Goal: Information Seeking & Learning: Learn about a topic

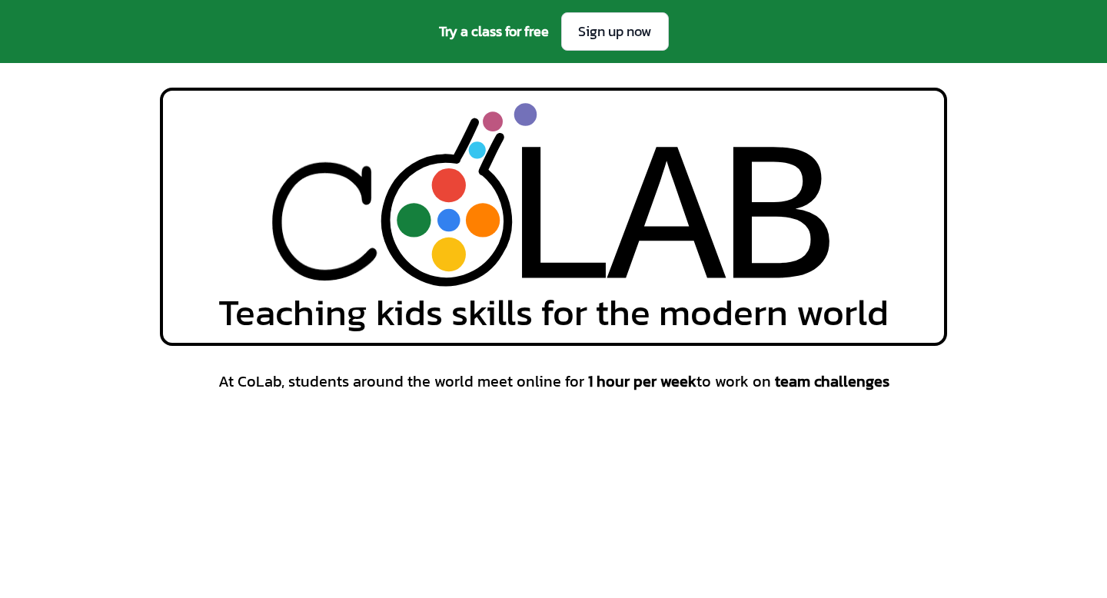
click at [1106, 218] on div "L L A A B B Teaching kids skills for the modern world" at bounding box center [553, 217] width 1107 height 258
click at [468, 259] on icon at bounding box center [447, 219] width 122 height 123
click at [405, 244] on icon at bounding box center [446, 220] width 122 height 124
click at [282, 248] on image at bounding box center [322, 206] width 138 height 313
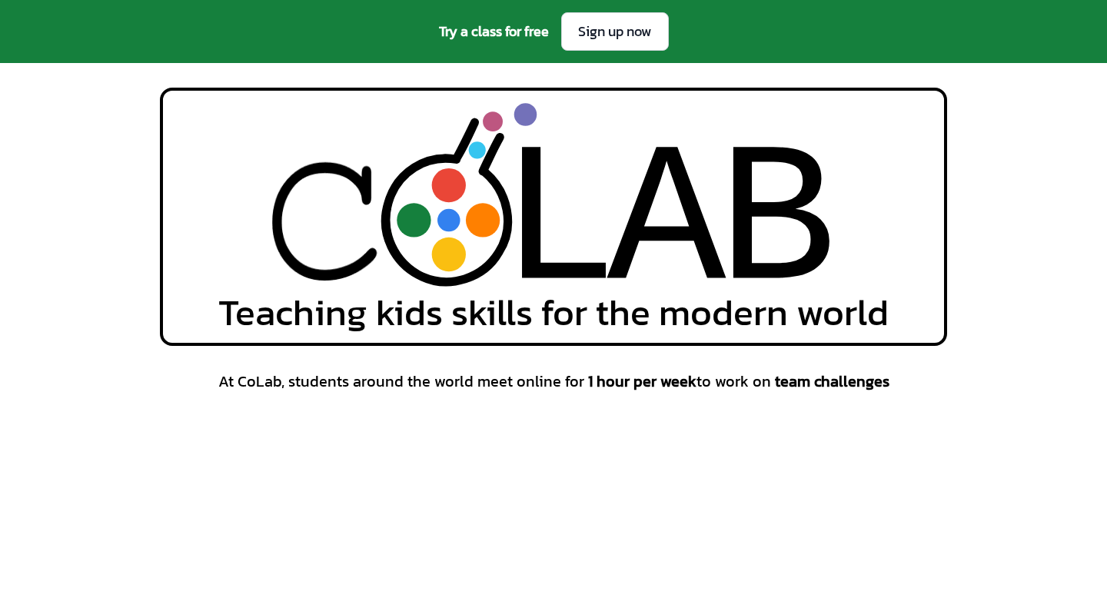
click at [277, 381] on span "At CoLab, students around the world meet online for 1 hour per week to work on …" at bounding box center [553, 381] width 671 height 22
click at [132, 404] on div "At CoLab, students around the world meet online for 1 hour per week to work on …" at bounding box center [553, 560] width 1107 height 380
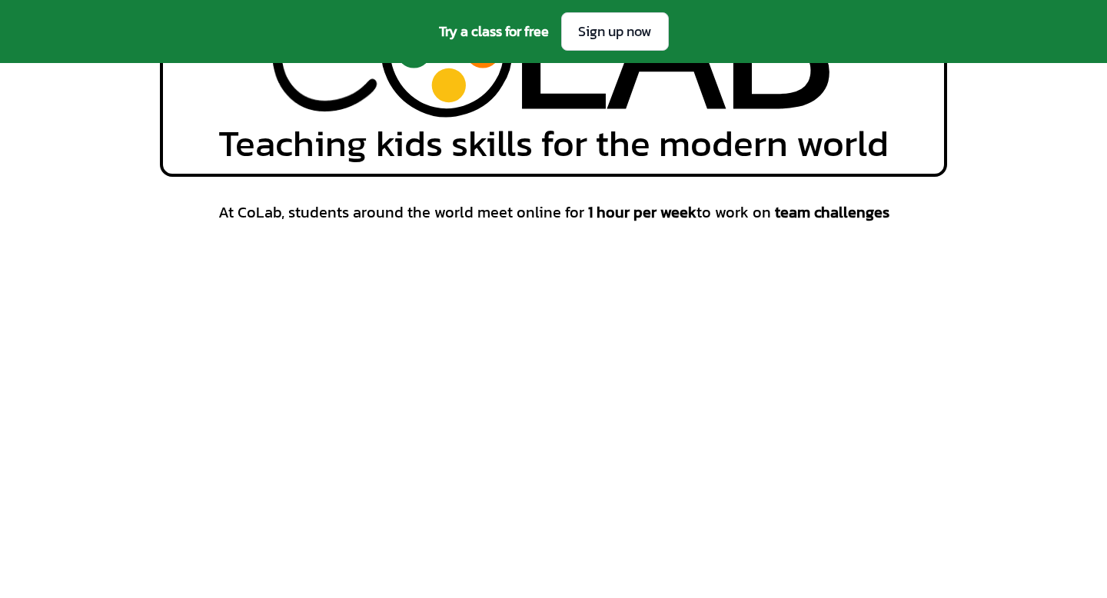
scroll to position [227, 0]
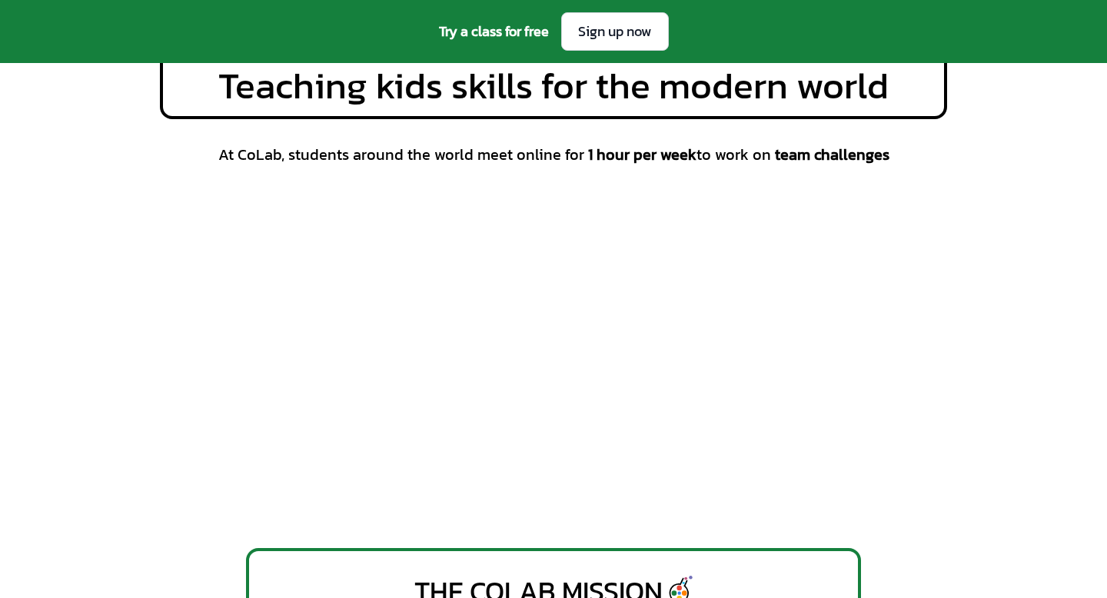
click at [934, 312] on div "At CoLab, students around the world meet online for 1 hour per week to work on …" at bounding box center [553, 334] width 787 height 380
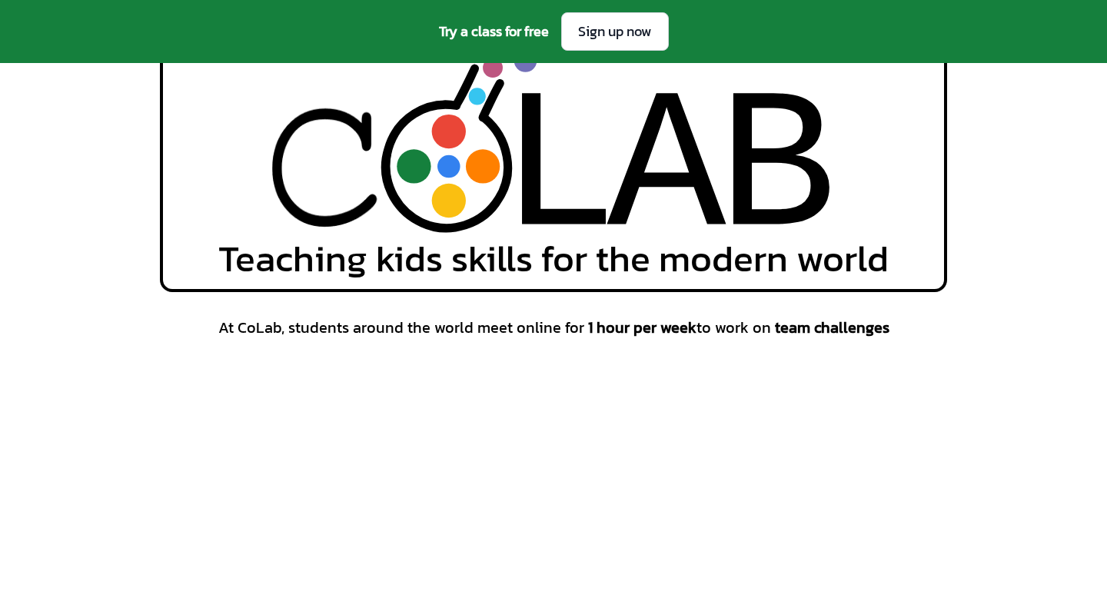
scroll to position [0, 0]
